Goal: Transaction & Acquisition: Purchase product/service

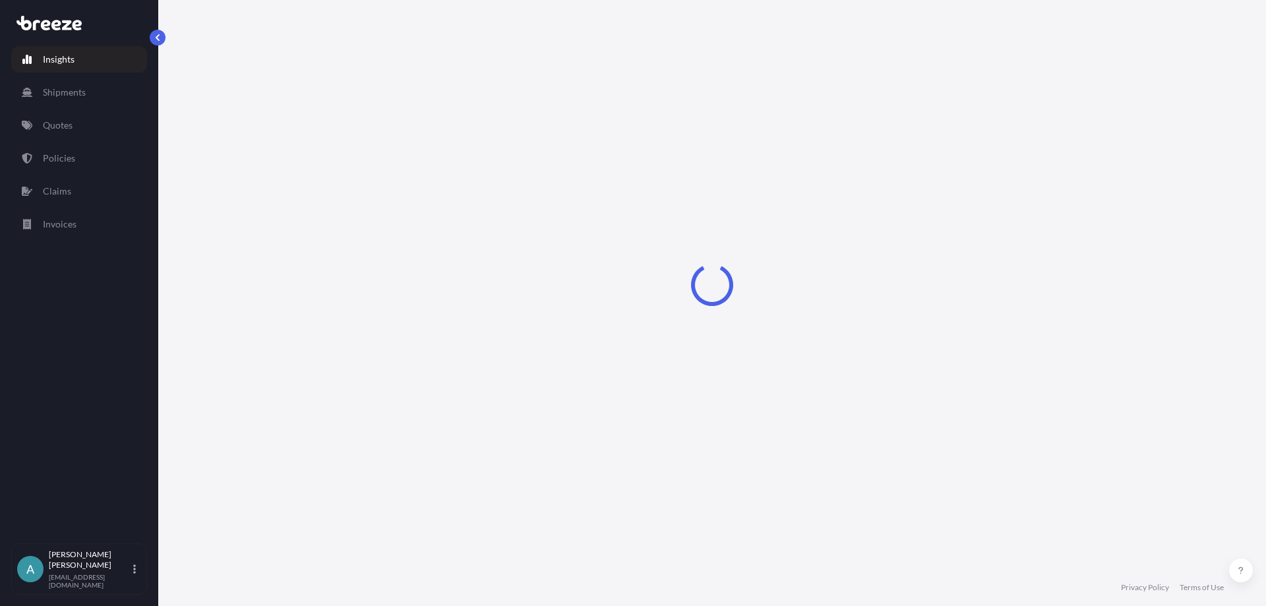
select select "2025"
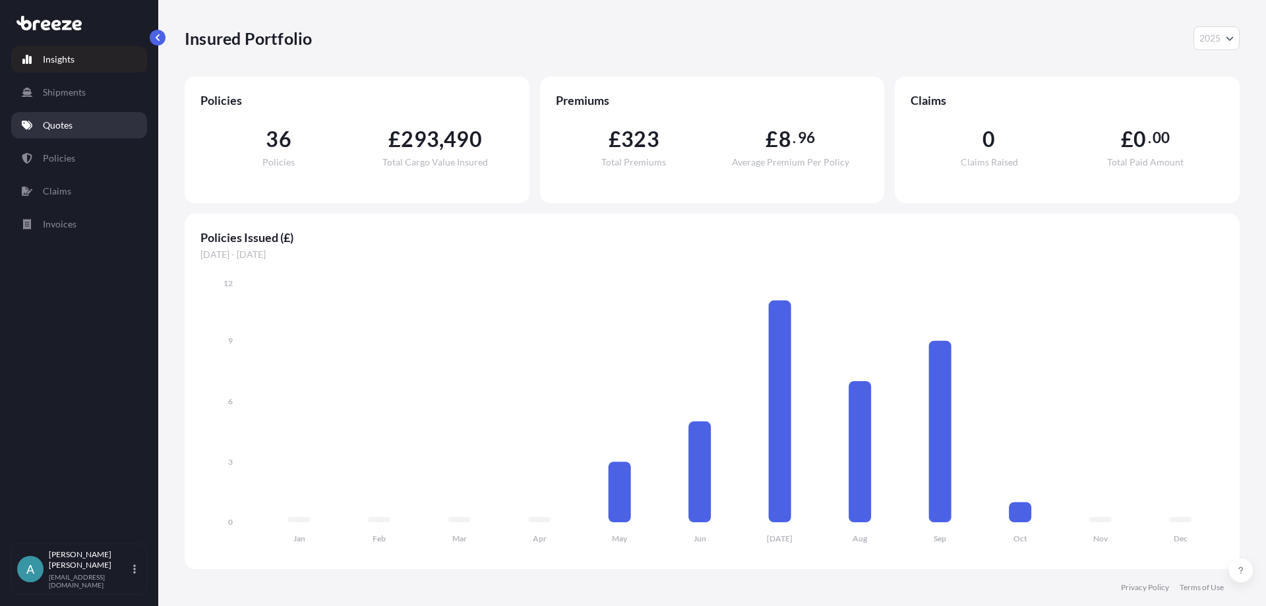
click at [42, 126] on link "Quotes" at bounding box center [79, 125] width 136 height 26
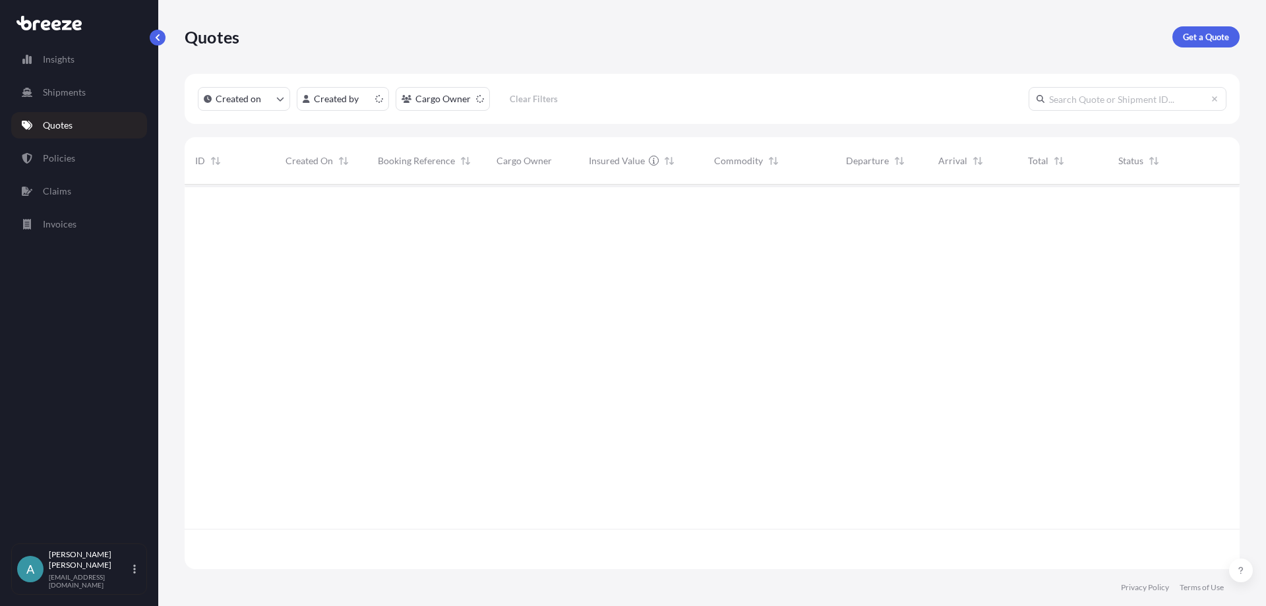
scroll to position [382, 1045]
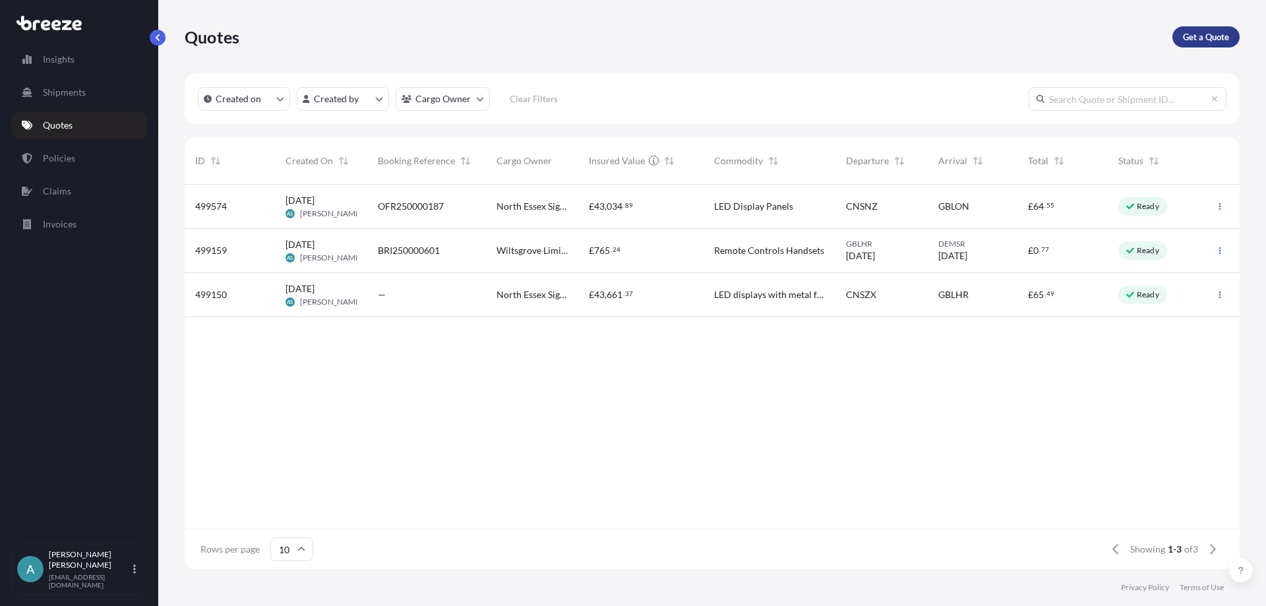
click at [1227, 32] on p "Get a Quote" at bounding box center [1206, 36] width 46 height 13
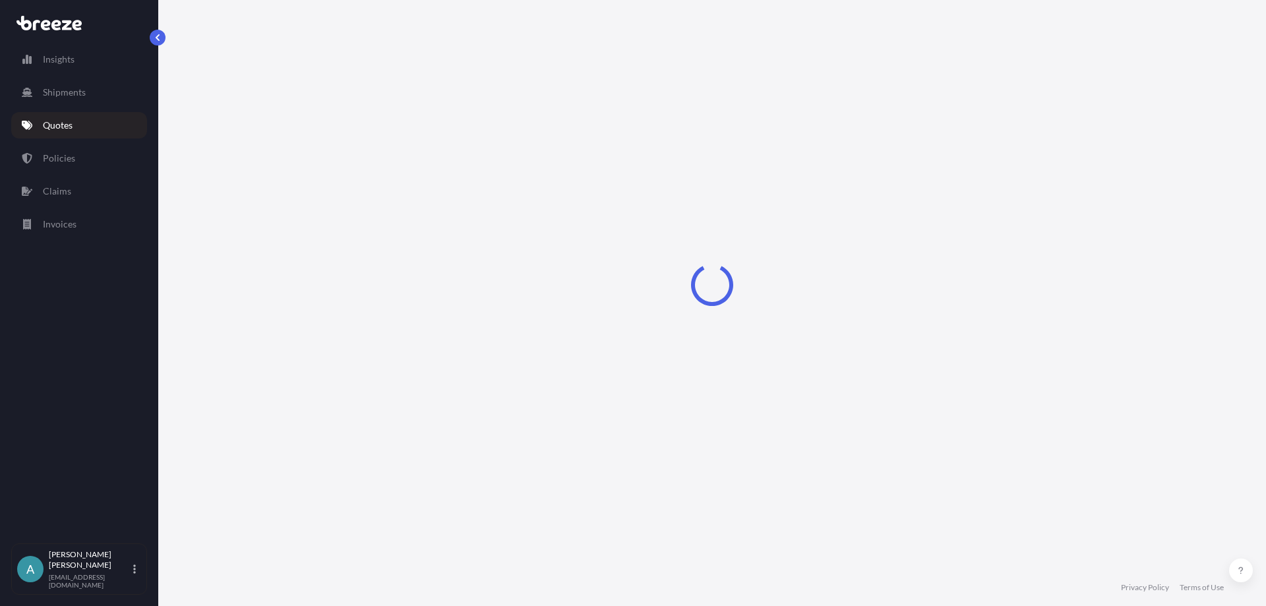
select select "Sea"
select select "1"
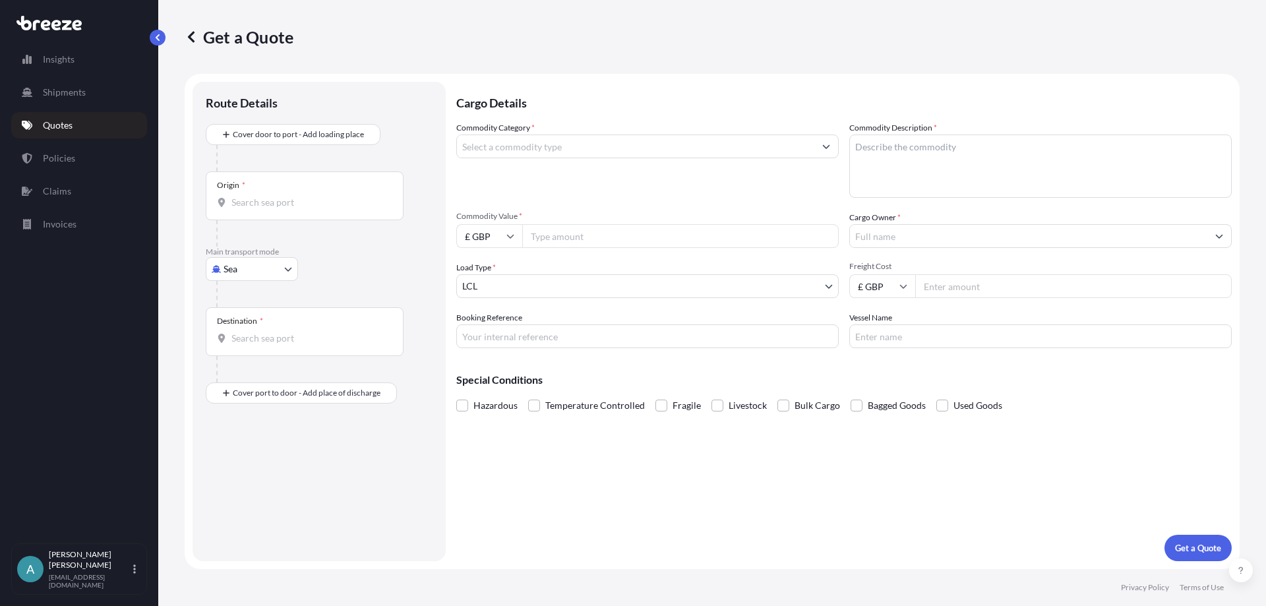
click at [277, 269] on body "Insights Shipments Quotes Policies Claims Invoices A [PERSON_NAME] [EMAIL_ADDRE…" at bounding box center [633, 303] width 1266 height 606
click at [254, 345] on div "Road" at bounding box center [252, 351] width 82 height 24
select select "Road"
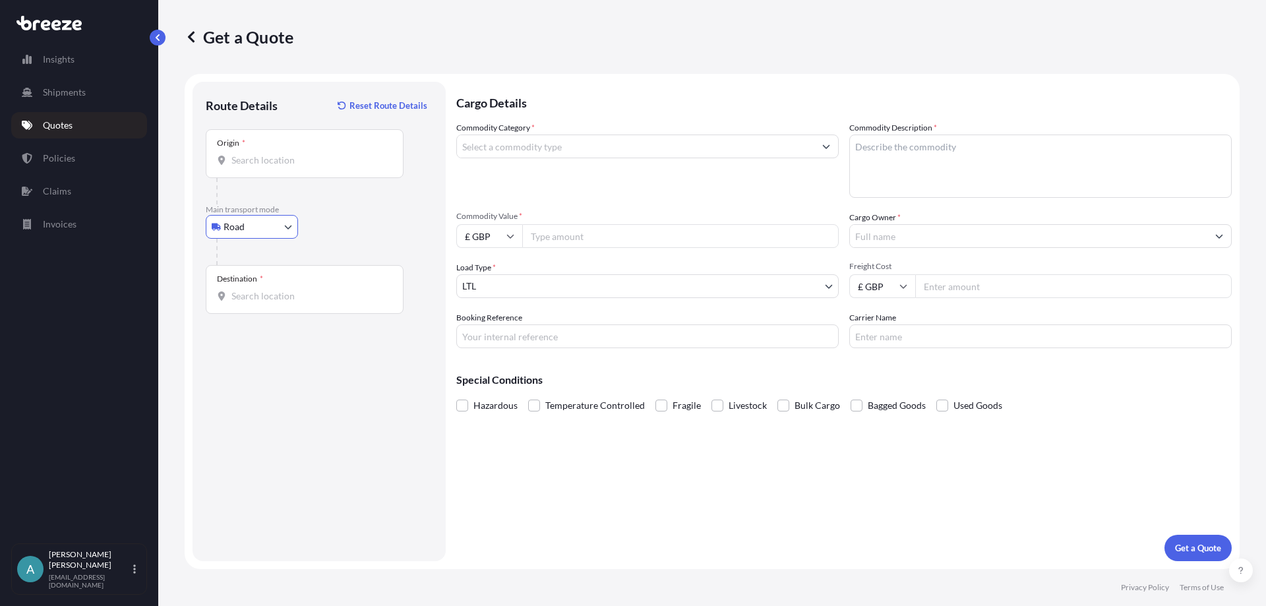
click at [261, 165] on input "Origin *" at bounding box center [309, 160] width 156 height 13
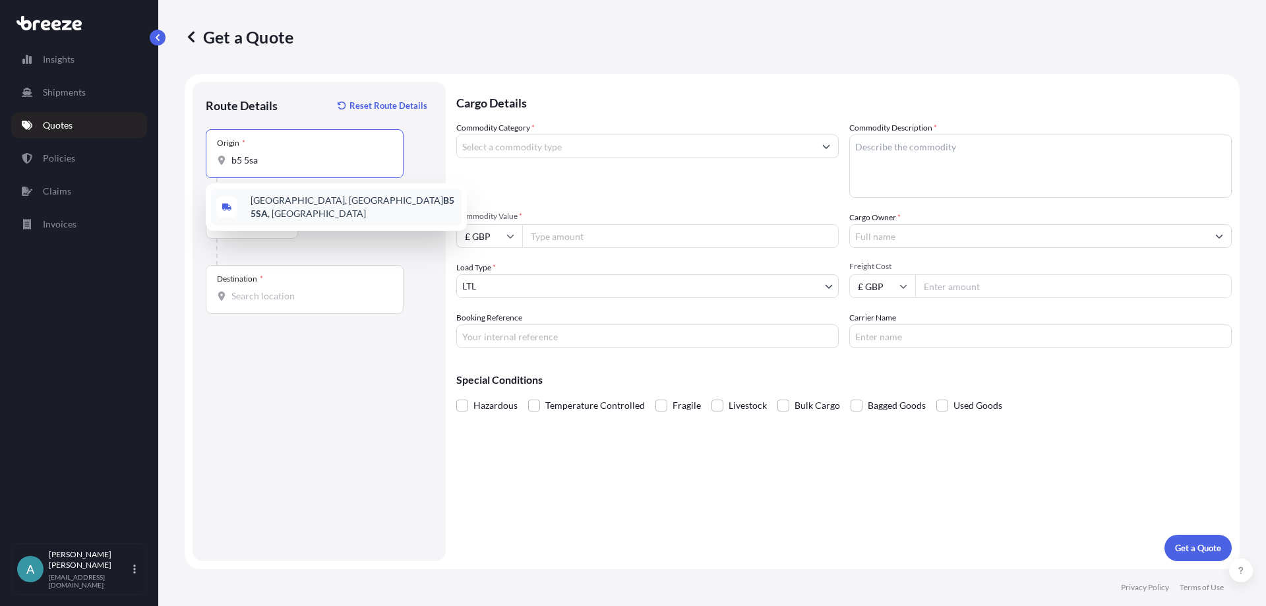
click at [281, 202] on span "[STREET_ADDRESS]" at bounding box center [353, 207] width 206 height 26
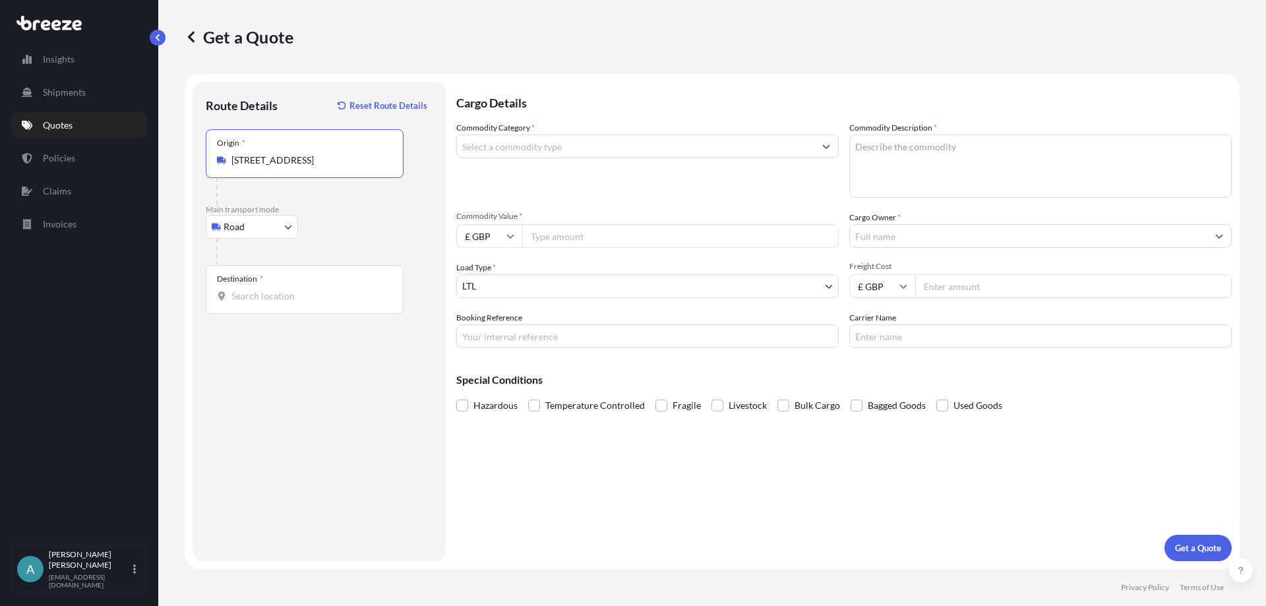
type input "[STREET_ADDRESS]"
click at [282, 297] on input "Destination *" at bounding box center [309, 295] width 156 height 13
click at [254, 305] on div "Destination *" at bounding box center [305, 289] width 198 height 49
click at [254, 303] on input "Destination * Please select a destination" at bounding box center [309, 295] width 156 height 13
click at [334, 347] on span "Mimelick enstrade, [GEOGRAPHIC_DATA], [GEOGRAPHIC_DATA]" at bounding box center [353, 343] width 206 height 26
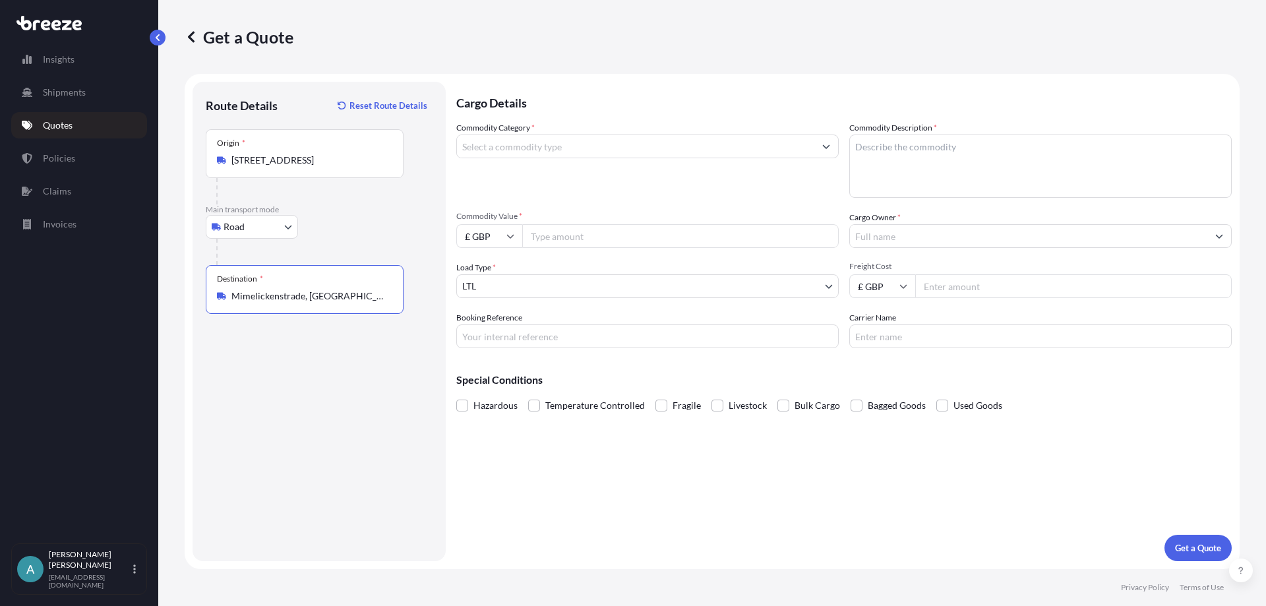
type input "Mimelickenstrade, [GEOGRAPHIC_DATA], [GEOGRAPHIC_DATA]"
click at [544, 146] on input "Commodity Category *" at bounding box center [635, 146] width 357 height 24
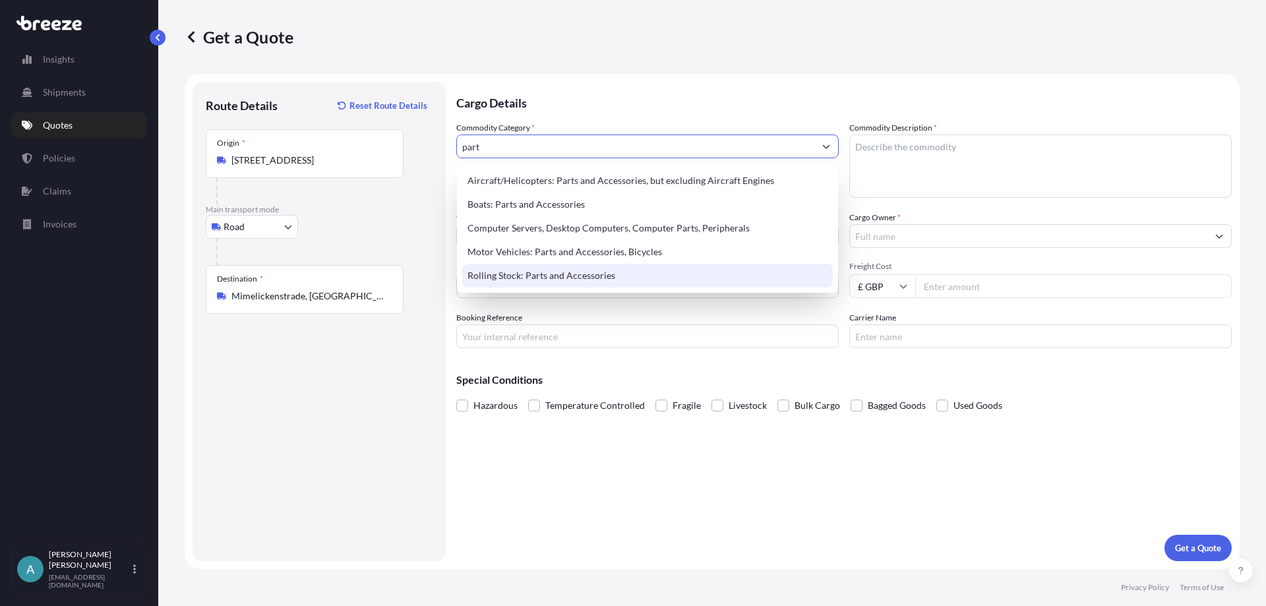
click at [523, 283] on div "Rolling Stock: Parts and Accessories" at bounding box center [647, 276] width 370 height 24
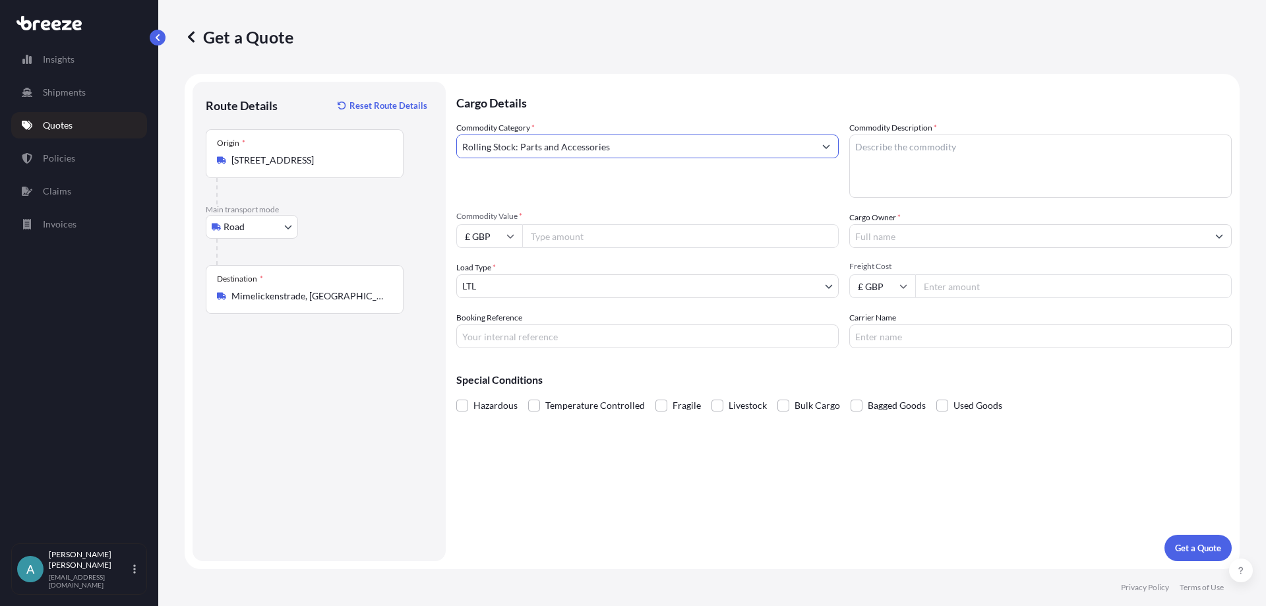
type input "Rolling Stock: Parts and Accessories"
click at [1020, 159] on textarea "Commodity Description *" at bounding box center [1040, 165] width 382 height 63
type textarea "Water filters & Remote controls"
drag, startPoint x: 682, startPoint y: 239, endPoint x: 675, endPoint y: 206, distance: 33.7
click at [682, 237] on input "Commodity Value *" at bounding box center [680, 236] width 316 height 24
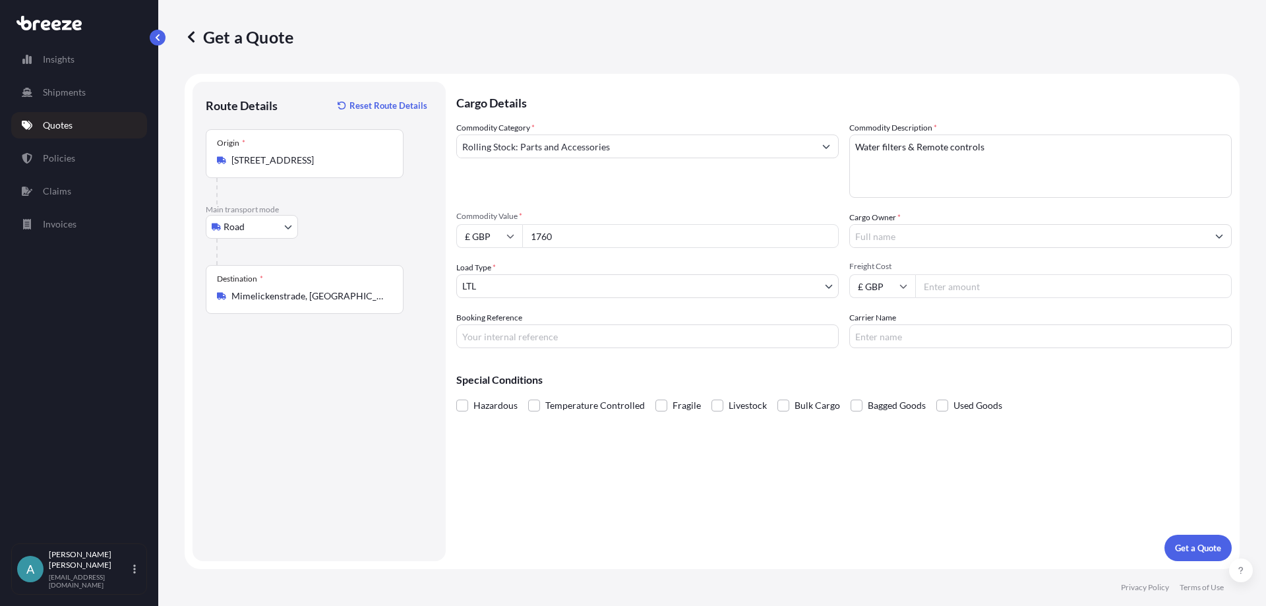
type input "1760"
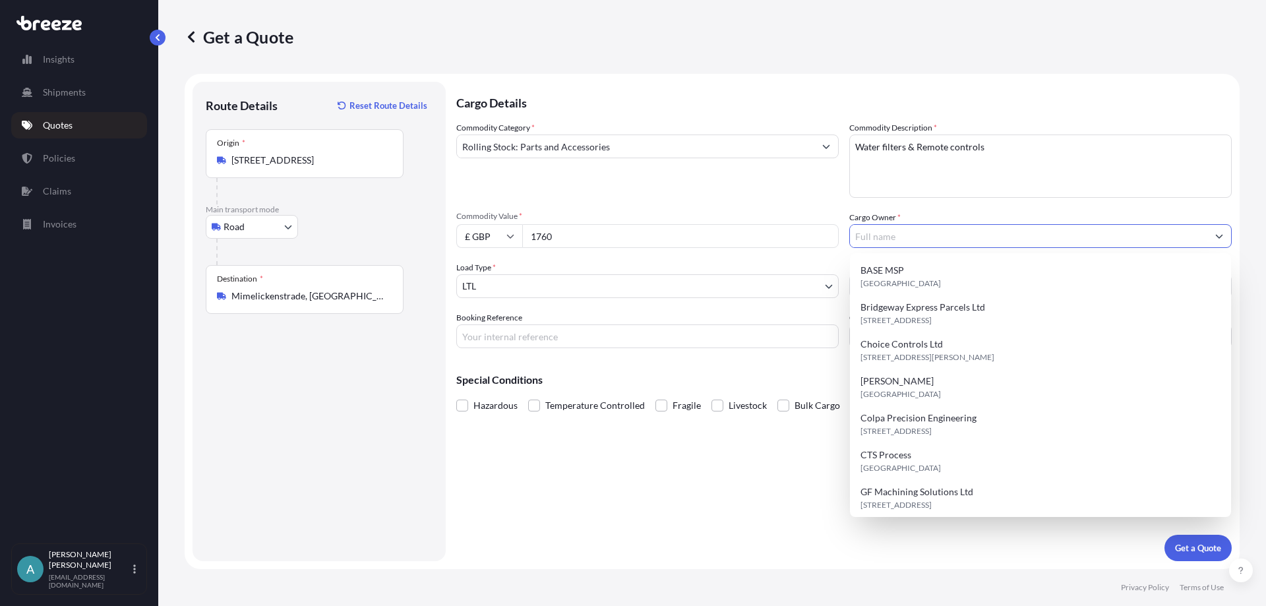
click at [953, 237] on input "Cargo Owner *" at bounding box center [1028, 236] width 357 height 24
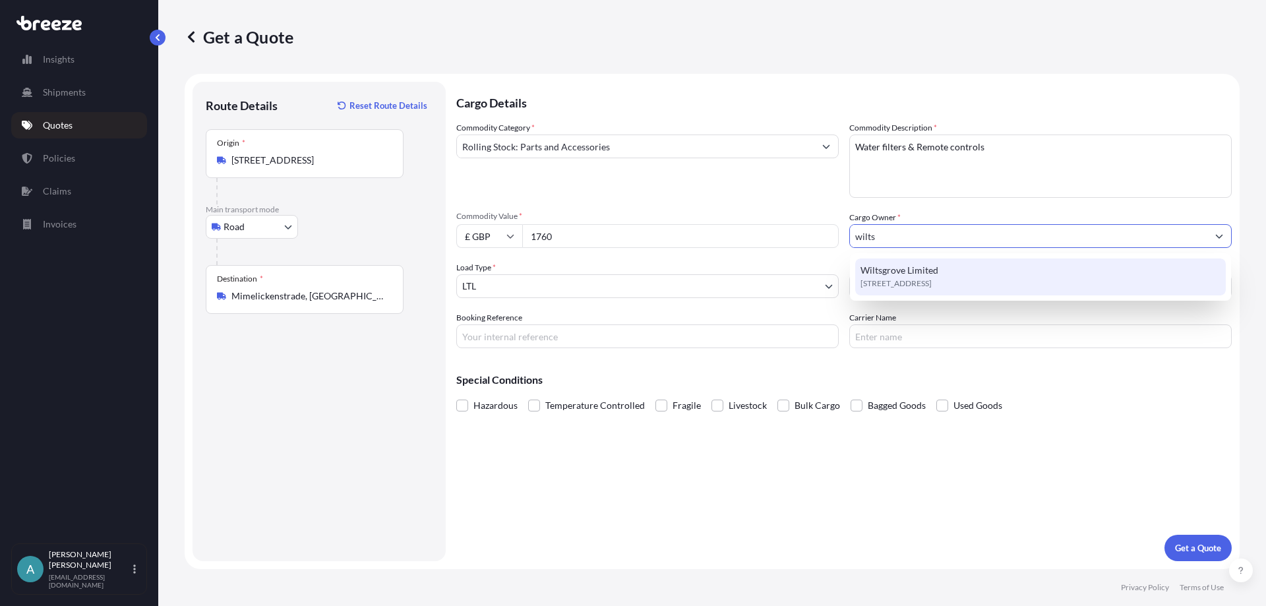
click at [900, 276] on span "Wiltsgrove Limited" at bounding box center [899, 270] width 78 height 13
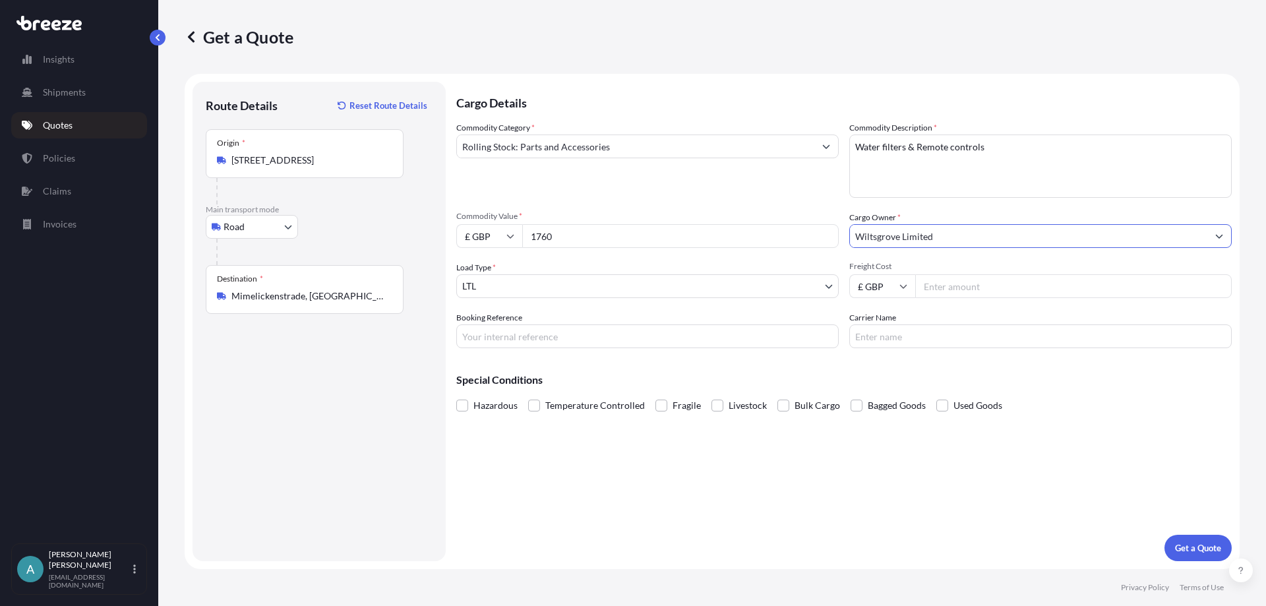
type input "Wiltsgrove Limited"
click at [941, 283] on input "Freight Cost" at bounding box center [1073, 286] width 316 height 24
click at [1025, 297] on input "Freight Cost" at bounding box center [1073, 286] width 316 height 24
type input "115.63"
click at [607, 338] on input "Booking Reference" at bounding box center [647, 336] width 382 height 24
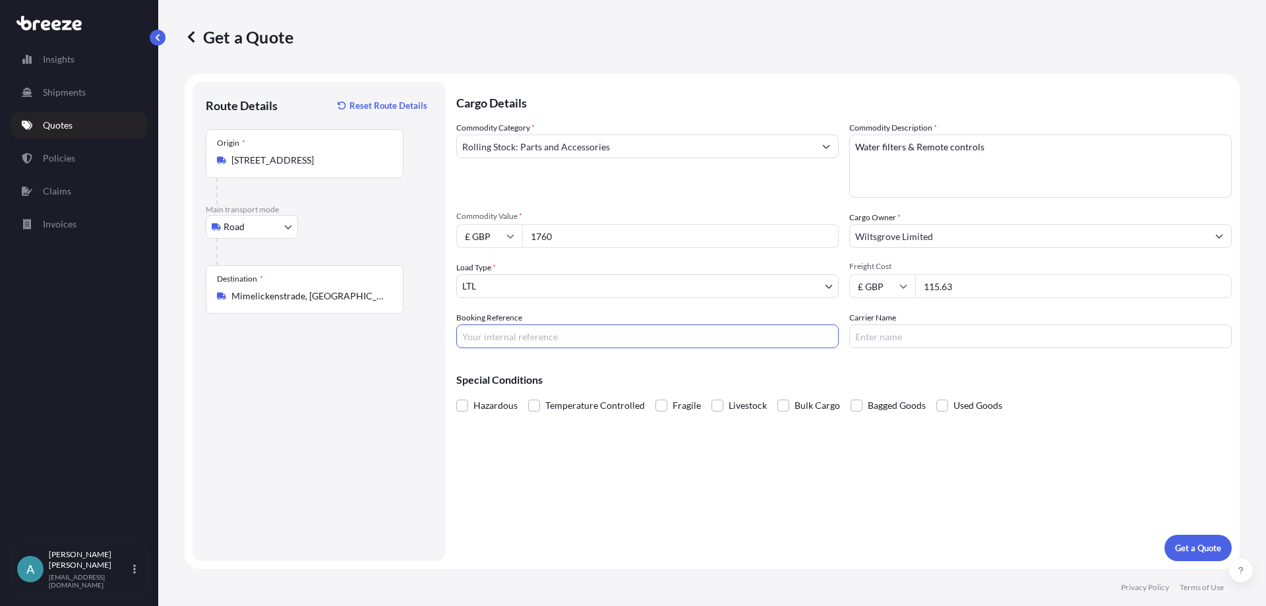
click at [716, 344] on input "Booking Reference" at bounding box center [647, 336] width 382 height 24
paste input "BRI250000661"
type input "BRI250000661"
click at [897, 341] on input "Carrier Name" at bounding box center [1040, 336] width 382 height 24
type input "UPS"
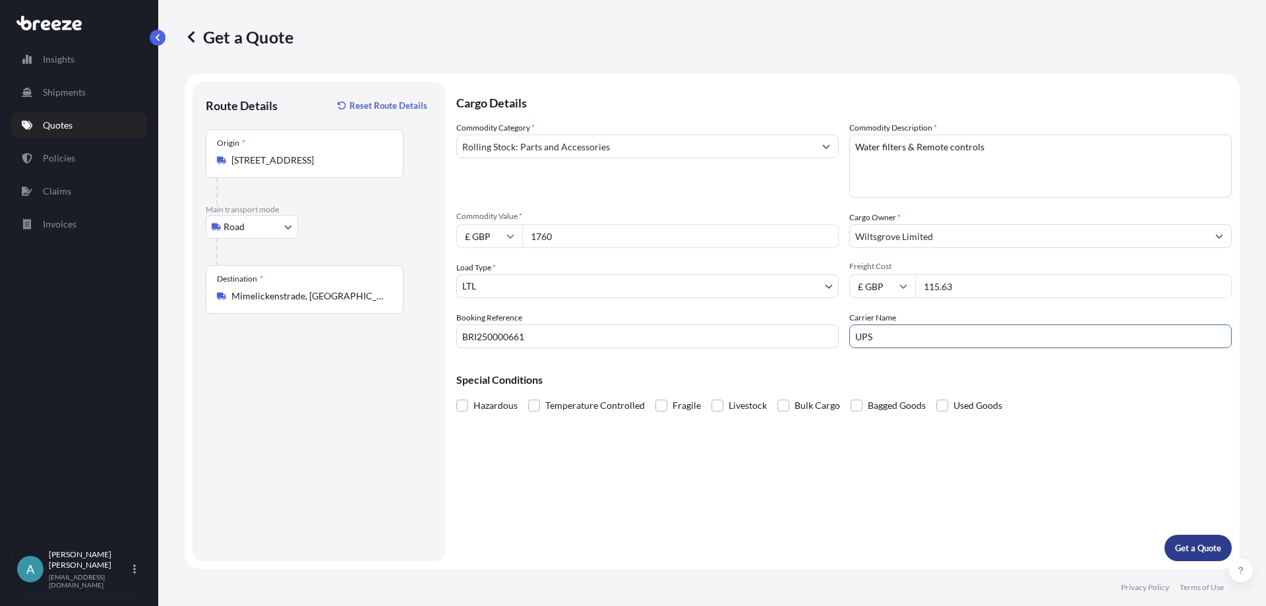
click at [1206, 544] on p "Get a Quote" at bounding box center [1198, 547] width 46 height 13
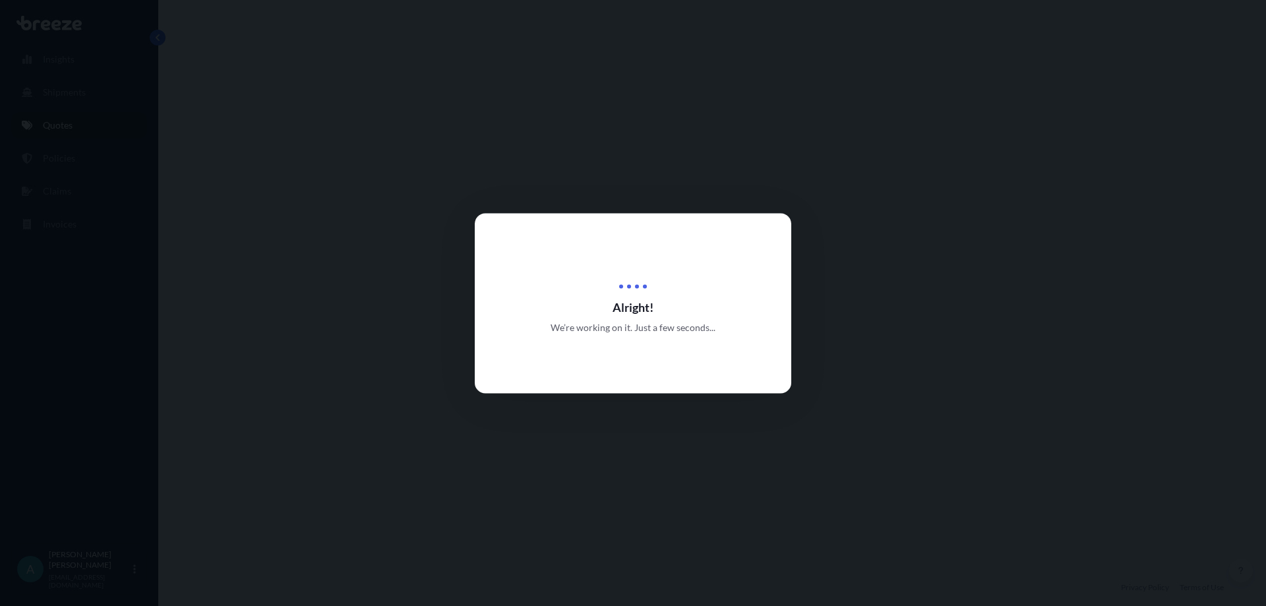
select select "Road"
select select "1"
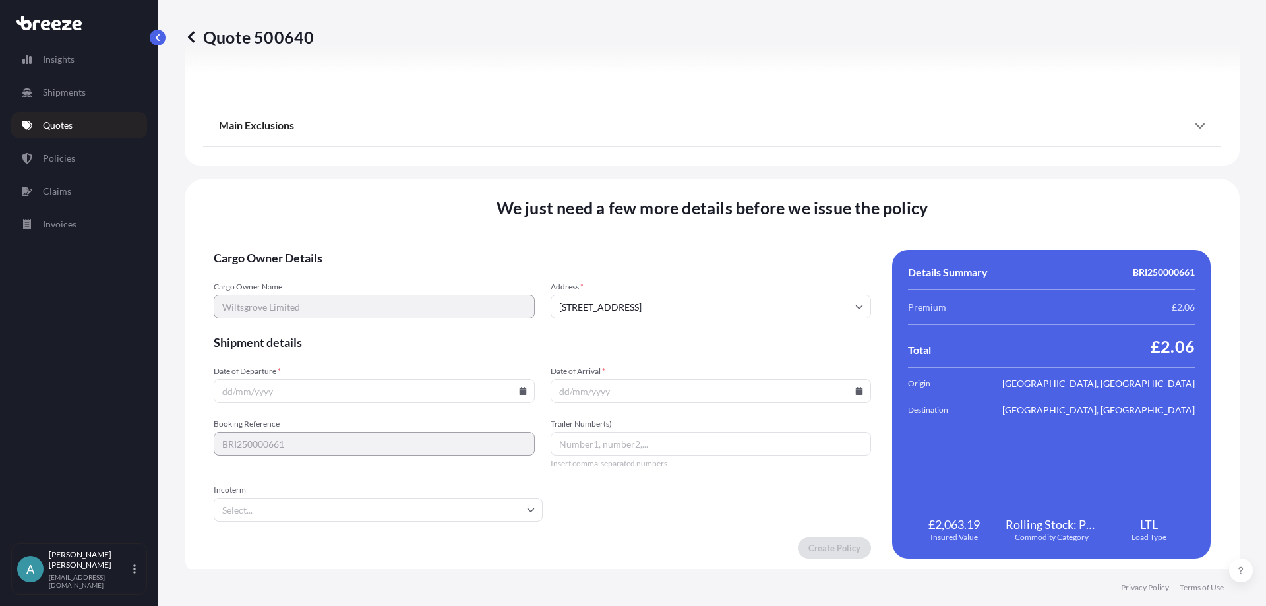
scroll to position [1486, 0]
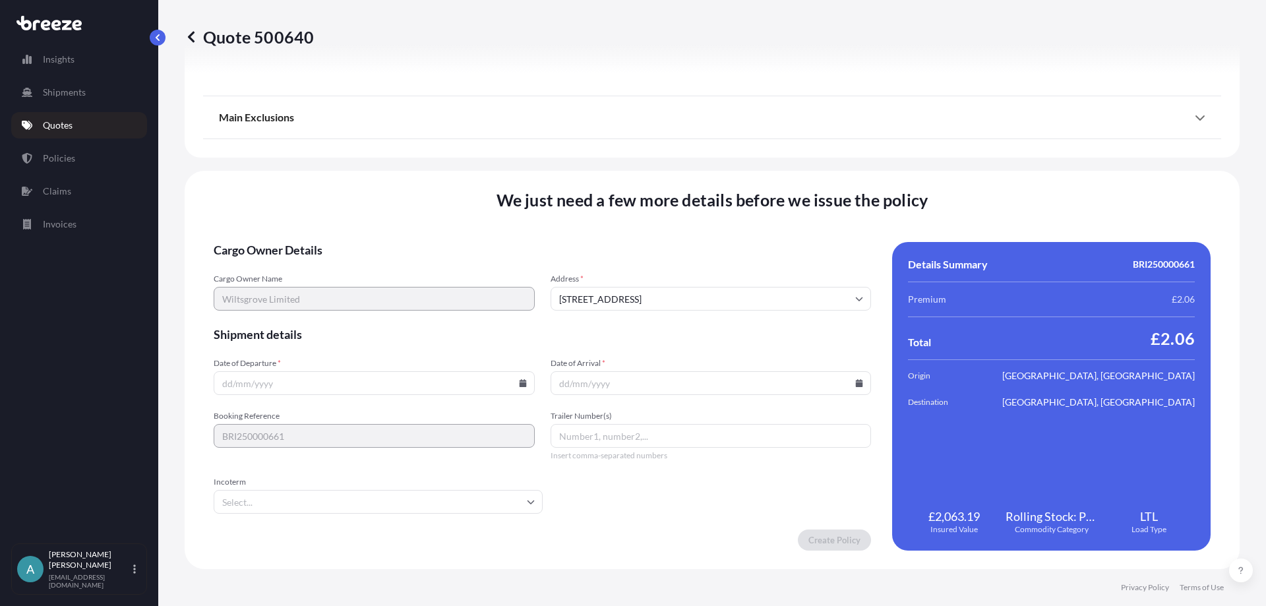
click at [342, 384] on input "Date of Departure *" at bounding box center [374, 383] width 321 height 24
click at [519, 386] on icon at bounding box center [522, 383] width 7 height 8
click at [283, 241] on button "6" at bounding box center [280, 240] width 21 height 21
type input "[DATE]"
click at [855, 382] on icon at bounding box center [859, 383] width 8 height 8
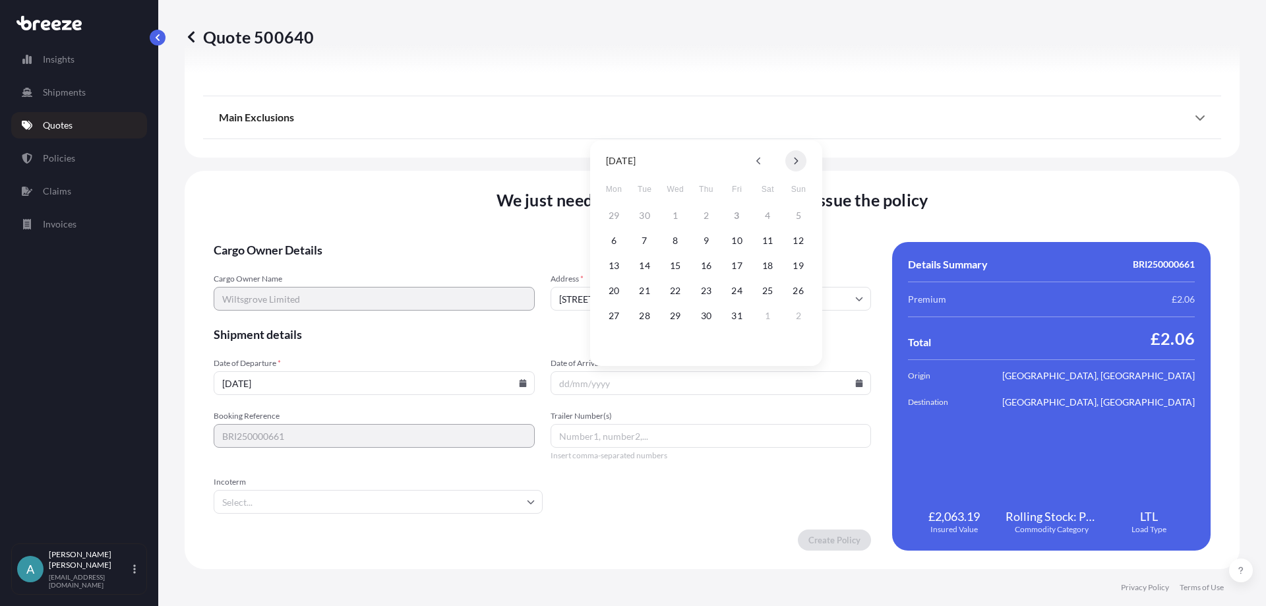
click at [799, 168] on button at bounding box center [795, 160] width 21 height 21
click at [610, 268] on button "12" at bounding box center [613, 265] width 21 height 21
type input "[DATE]"
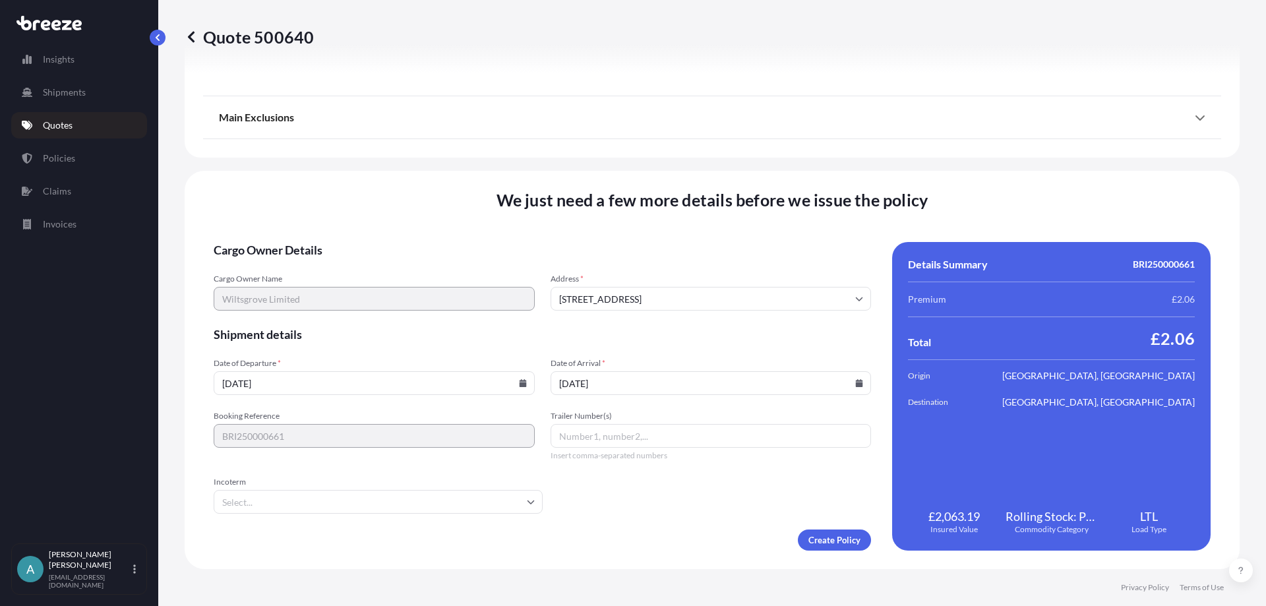
click at [425, 496] on input "Incoterm" at bounding box center [378, 502] width 329 height 24
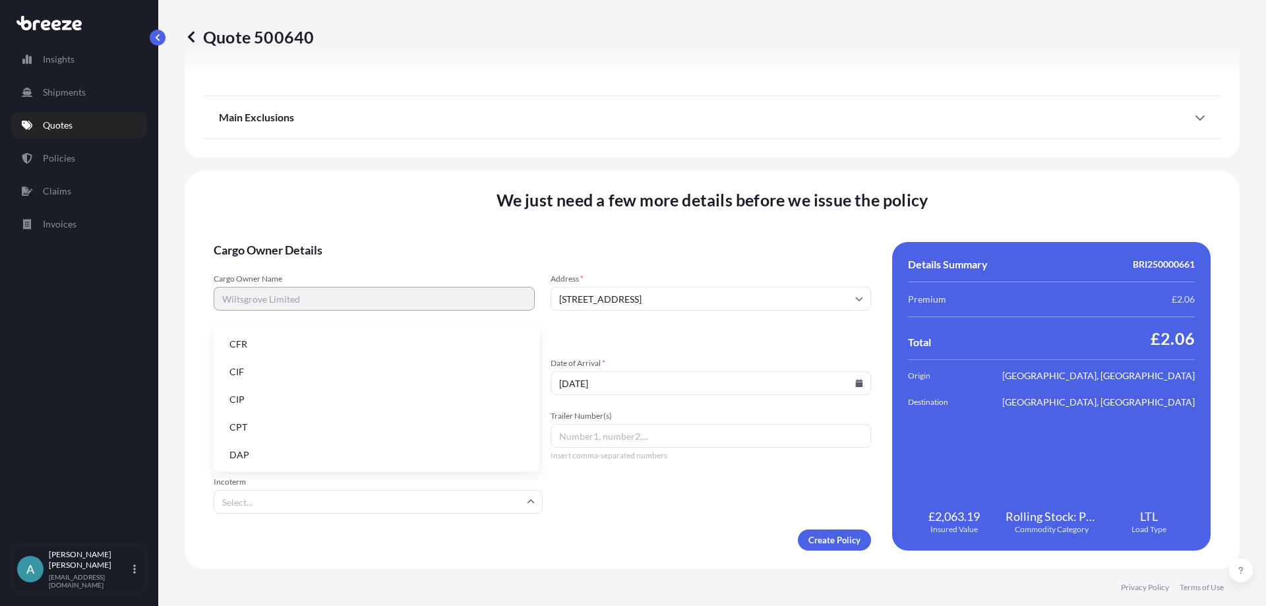
click at [254, 449] on li "DAP" at bounding box center [376, 454] width 315 height 25
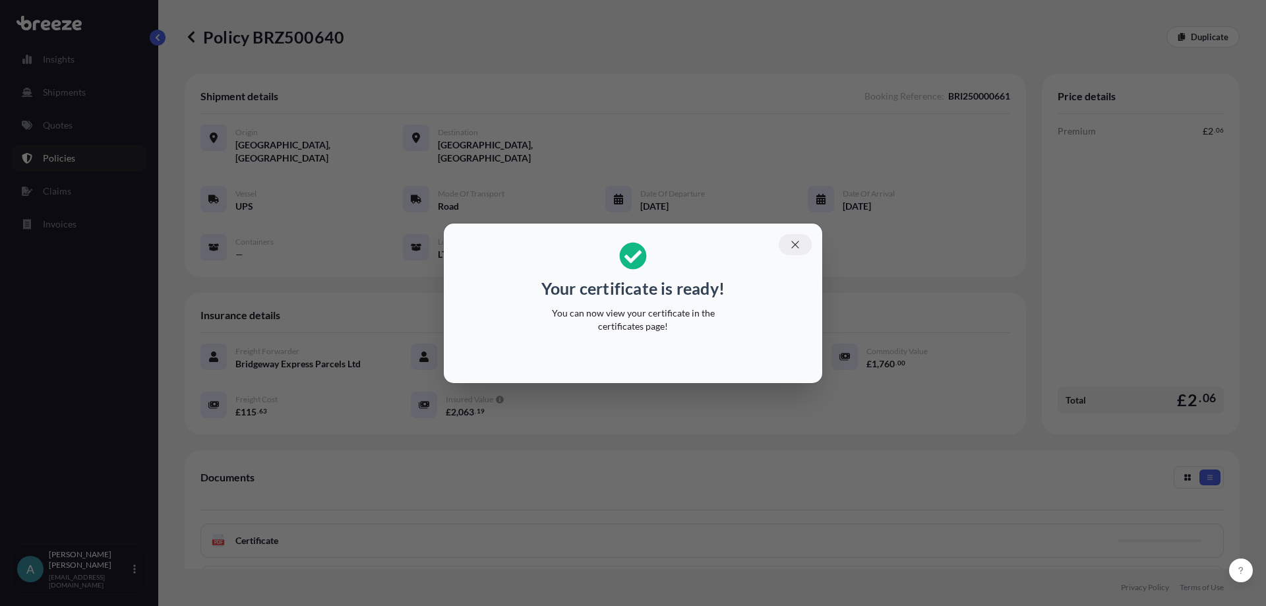
click at [790, 243] on icon "button" at bounding box center [795, 245] width 12 height 12
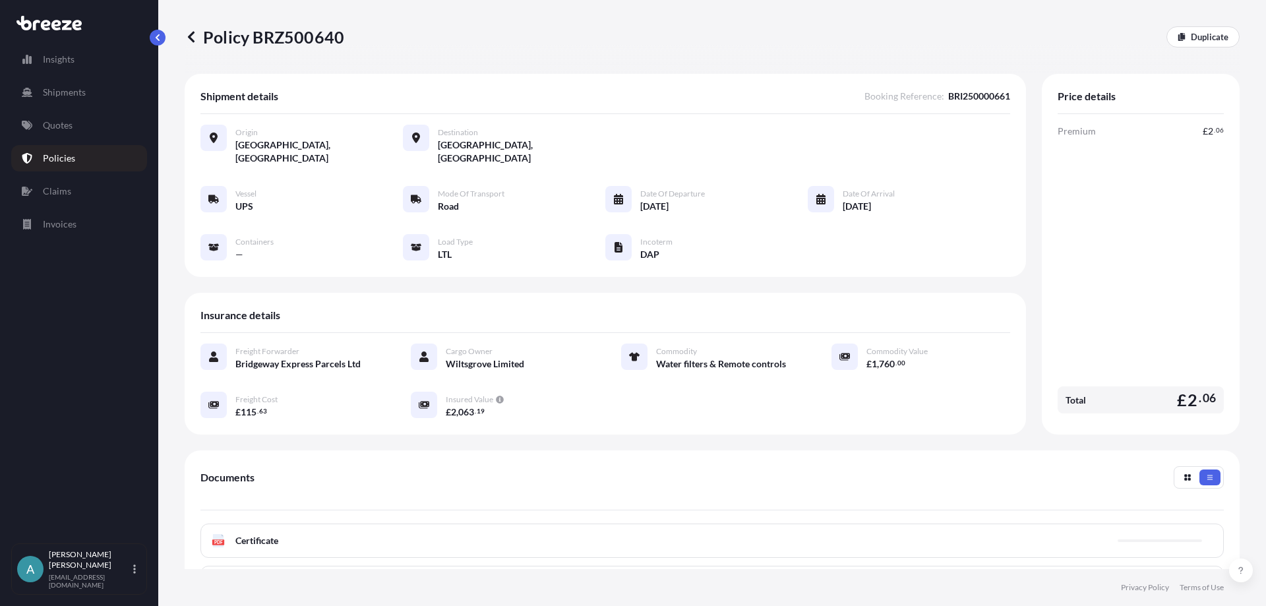
drag, startPoint x: 370, startPoint y: 34, endPoint x: 343, endPoint y: 42, distance: 27.5
click at [343, 42] on div "Policy BRZ500640 Duplicate" at bounding box center [712, 36] width 1055 height 21
click at [341, 42] on p "Policy BRZ500640" at bounding box center [265, 36] width 160 height 21
copy p "Policy BRZ500640"
